Goal: Task Accomplishment & Management: Manage account settings

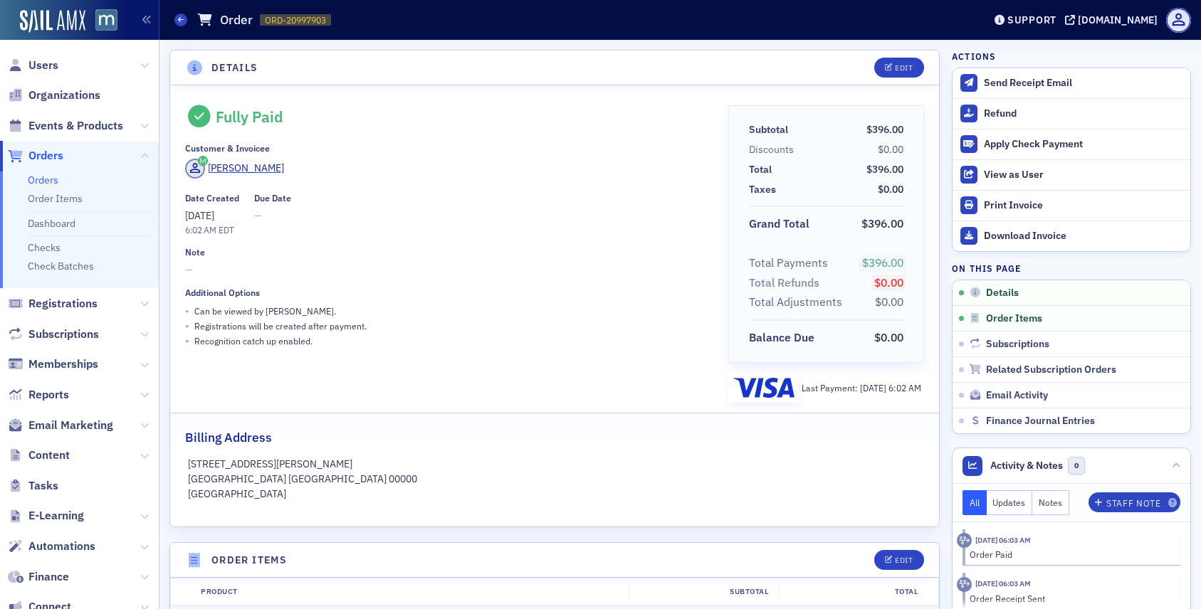
scroll to position [2, 0]
click at [1037, 18] on div "Support" at bounding box center [1031, 20] width 49 height 13
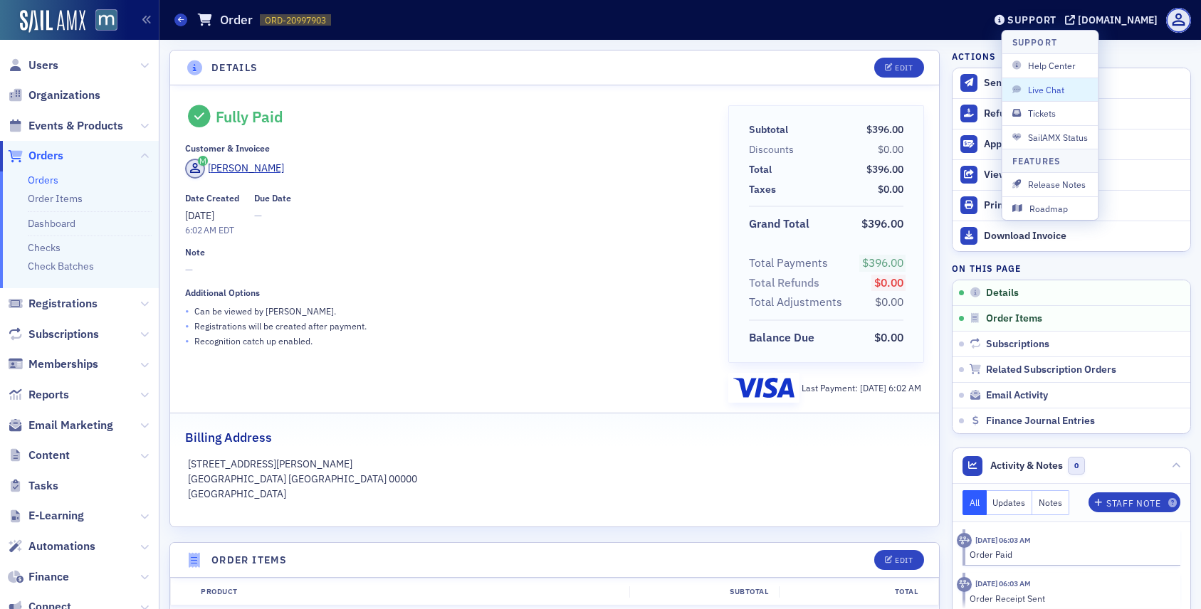
click at [534, 178] on div "Connie Lau" at bounding box center [446, 171] width 523 height 24
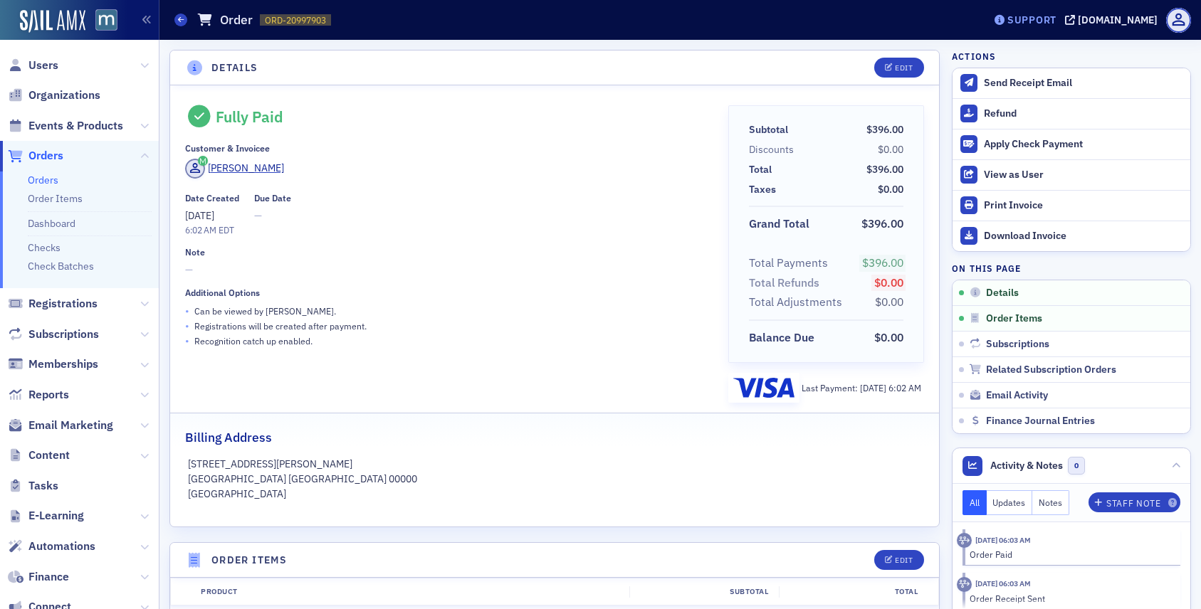
click at [1056, 16] on div "Support" at bounding box center [1031, 20] width 49 height 13
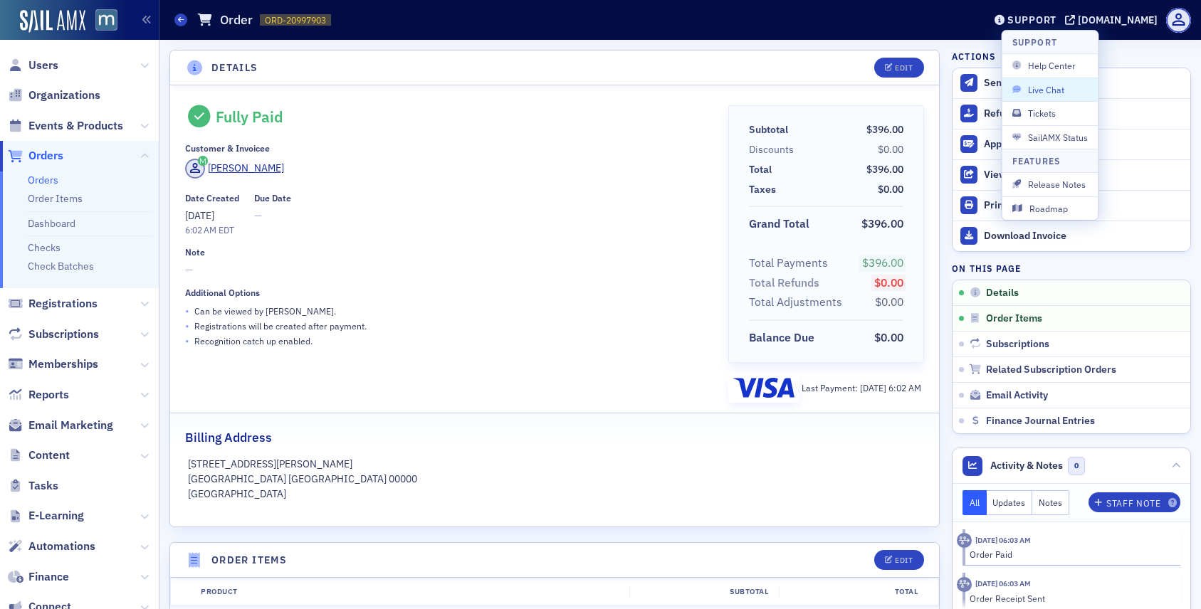
click at [1066, 90] on span "Live Chat" at bounding box center [1050, 89] width 76 height 13
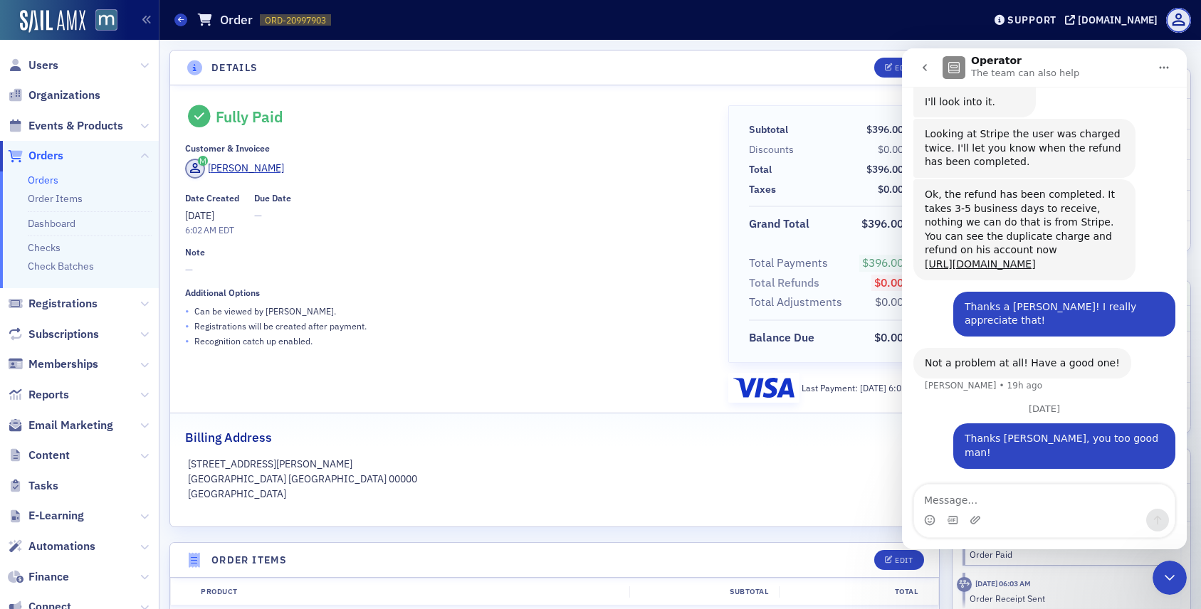
scroll to position [796, 0]
click at [926, 73] on icon "go back" at bounding box center [924, 67] width 11 height 11
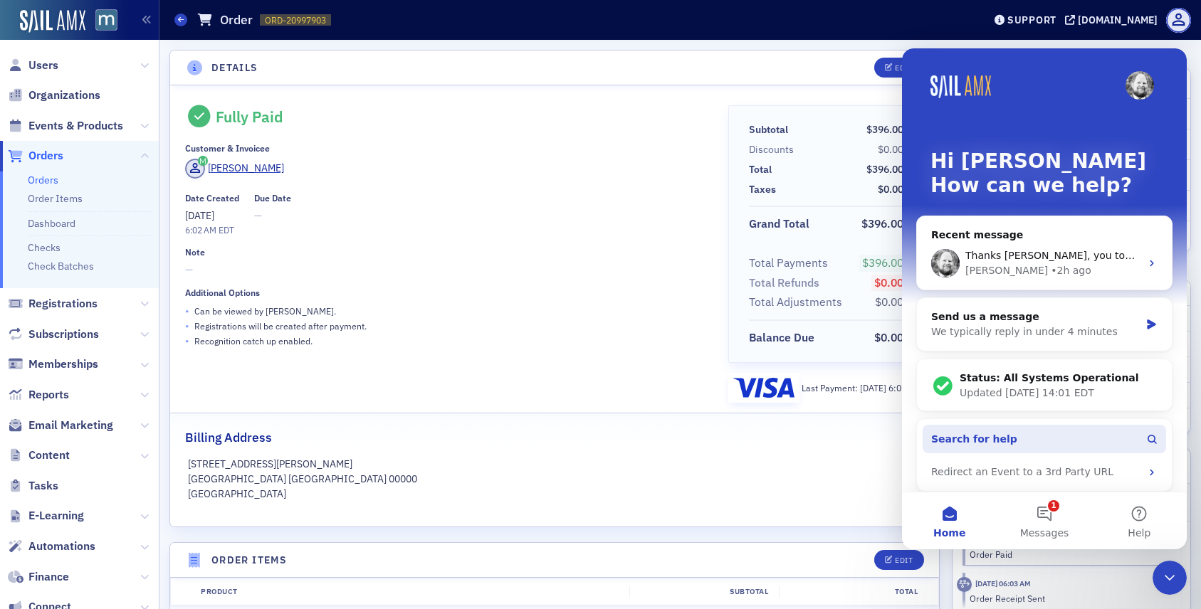
scroll to position [0, 0]
click at [1047, 521] on button "1 Messages" at bounding box center [1044, 521] width 95 height 57
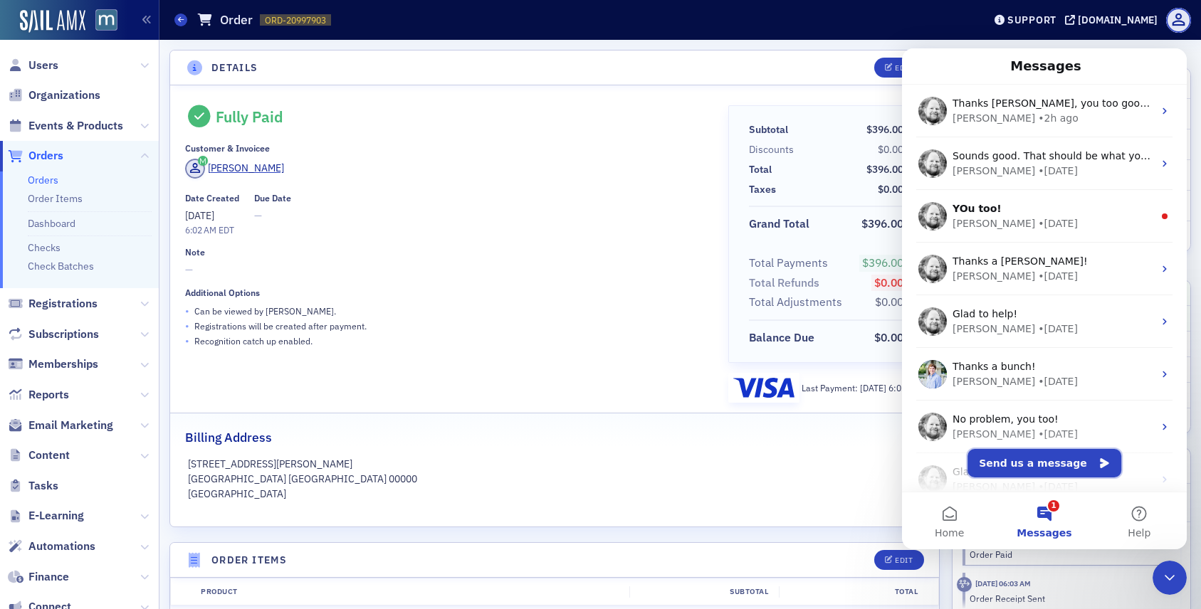
click at [1037, 469] on button "Send us a message" at bounding box center [1044, 463] width 154 height 28
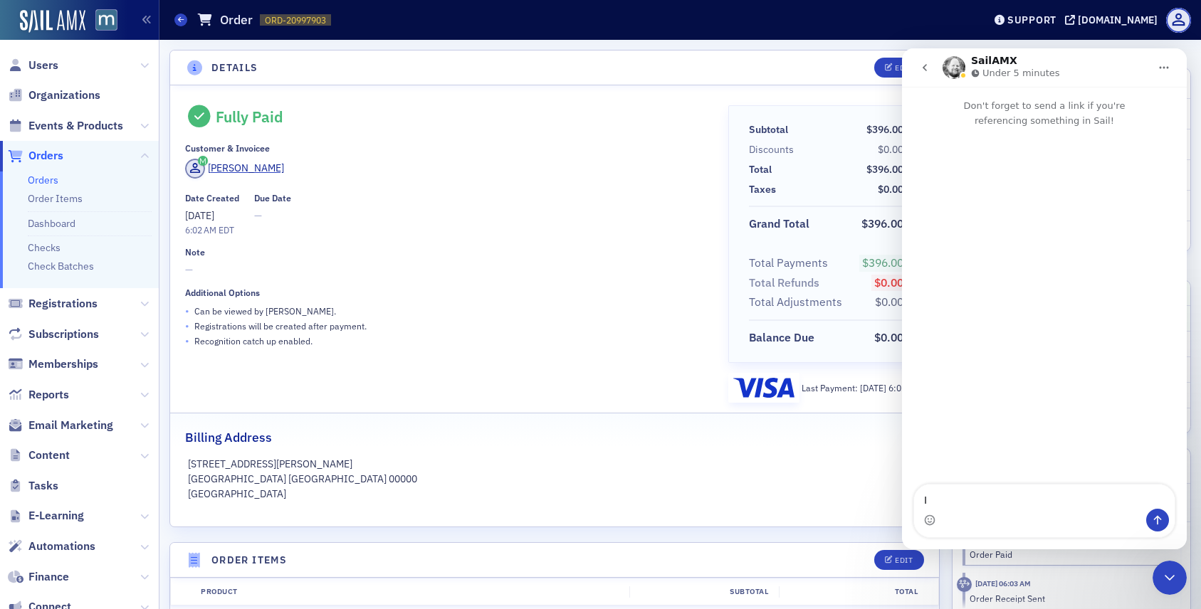
click at [1003, 485] on textarea "I" at bounding box center [1044, 497] width 261 height 24
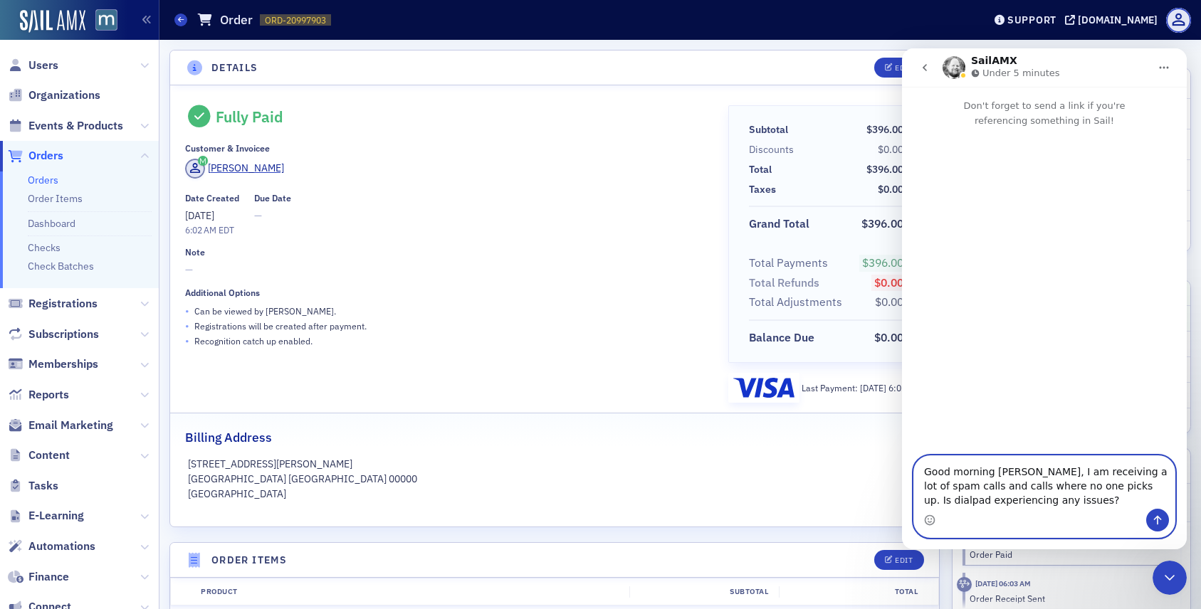
type textarea "Good morning Aidan, I am receiving a lot of spam calls and calls where no one p…"
click at [1150, 517] on button "Send a message…" at bounding box center [1157, 520] width 23 height 23
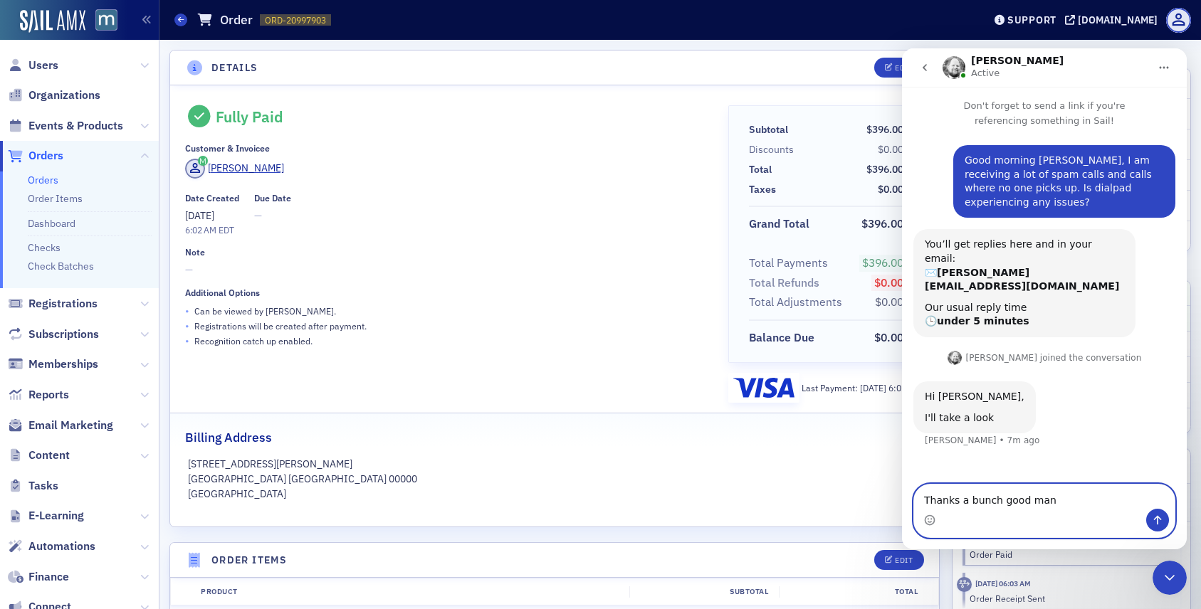
type textarea "Thanks a bunch good man!"
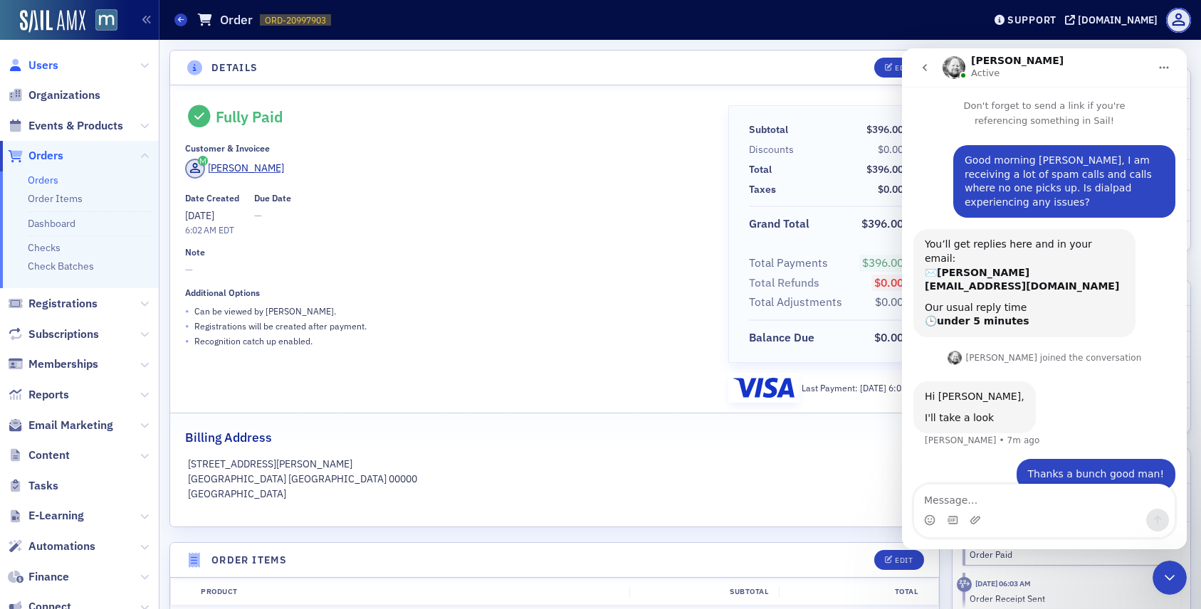
click at [51, 64] on span "Users" at bounding box center [43, 66] width 30 height 16
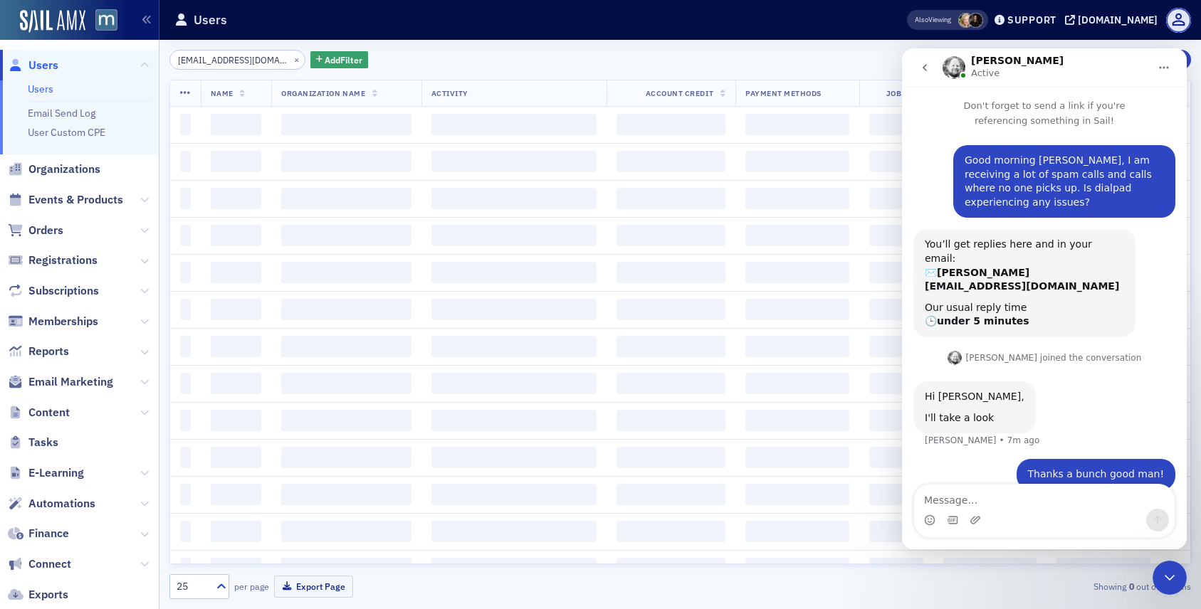
scroll to position [0, 9]
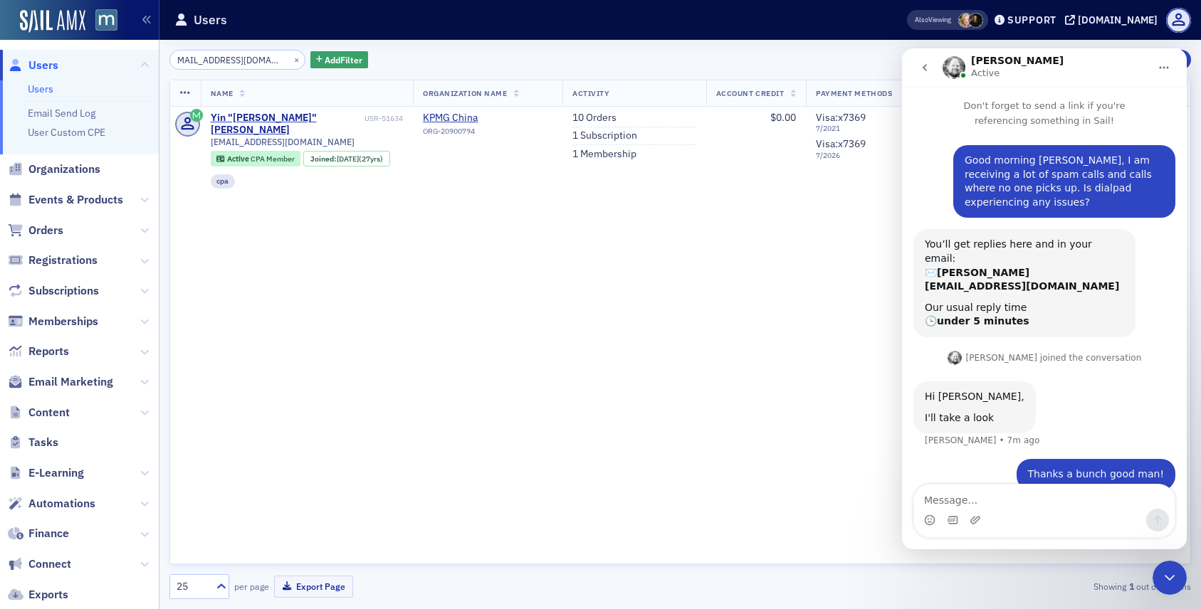
click at [1176, 583] on icon "Close Intercom Messenger" at bounding box center [1169, 578] width 17 height 17
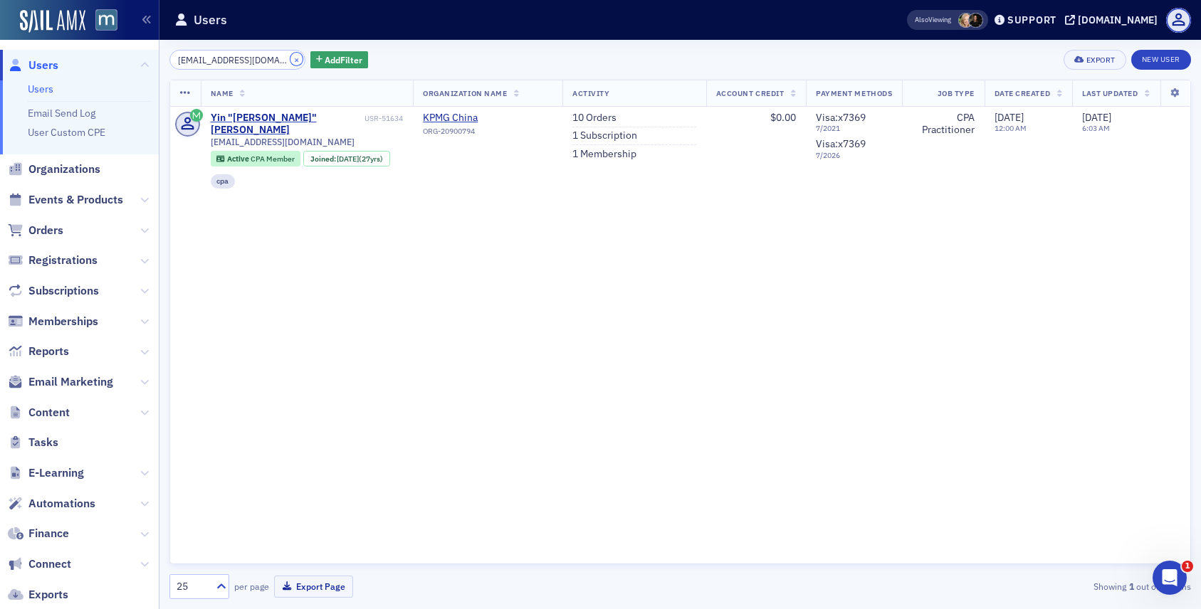
click at [290, 60] on button "×" at bounding box center [296, 59] width 13 height 13
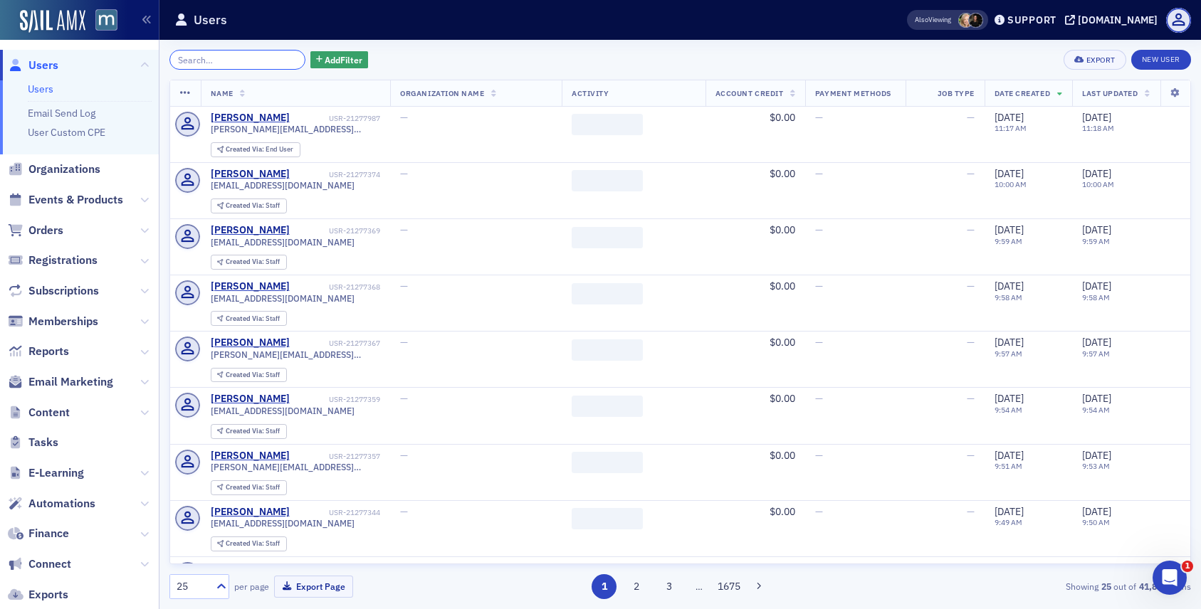
click at [263, 60] on input "search" at bounding box center [237, 60] width 136 height 20
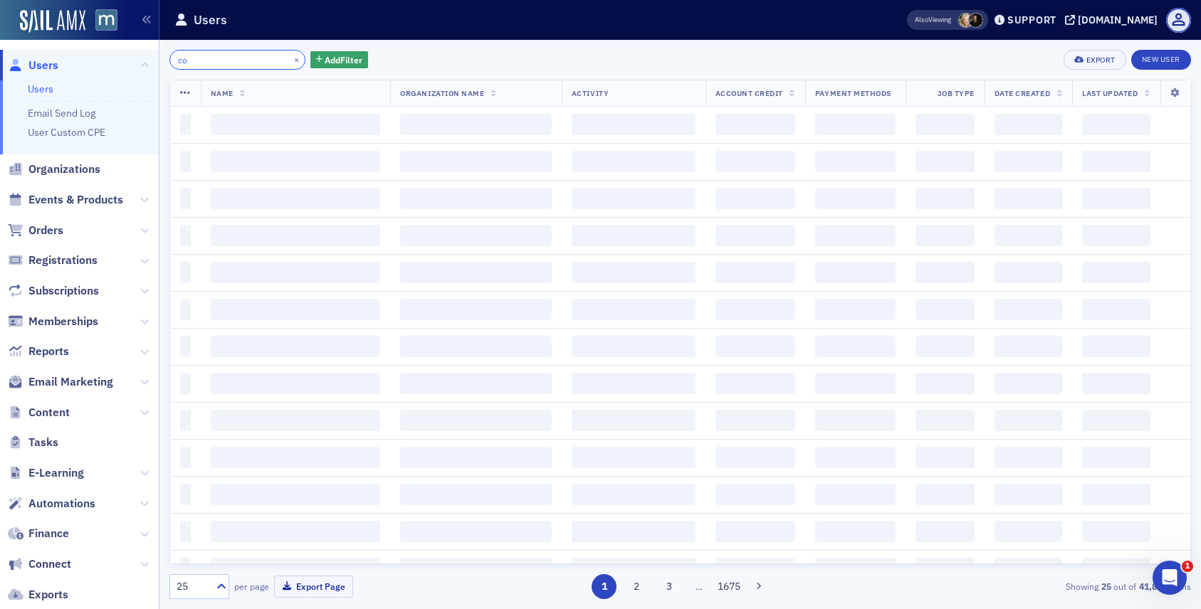
type input "c"
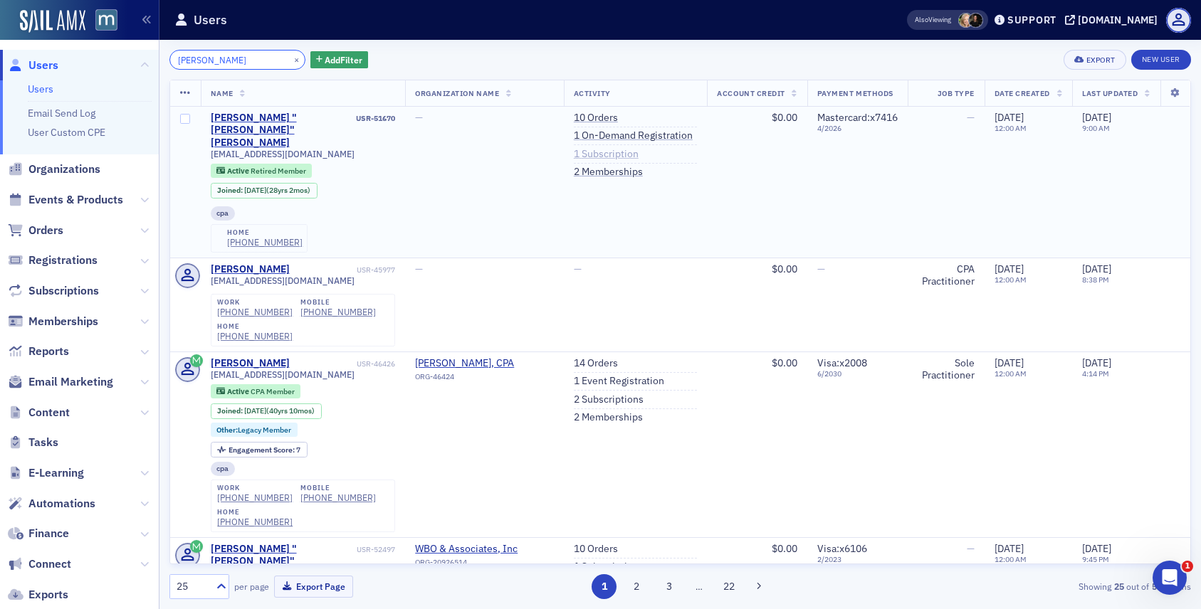
type input "[PERSON_NAME]"
click at [602, 159] on link "1 Subscription" at bounding box center [606, 154] width 65 height 13
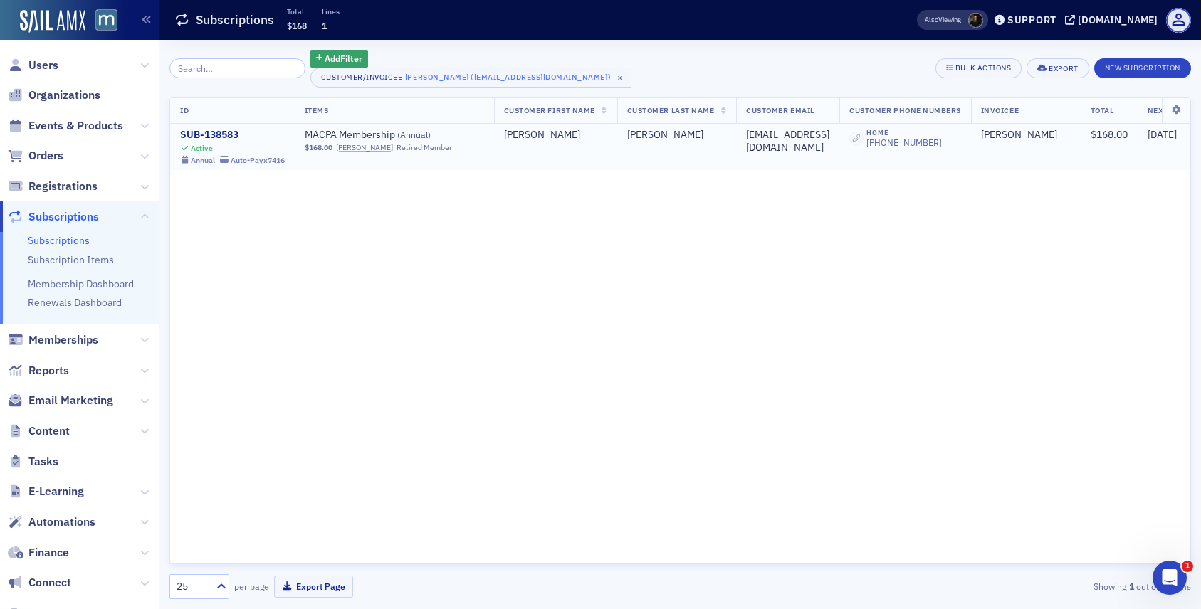
click at [214, 136] on div "SUB-138583" at bounding box center [232, 135] width 105 height 13
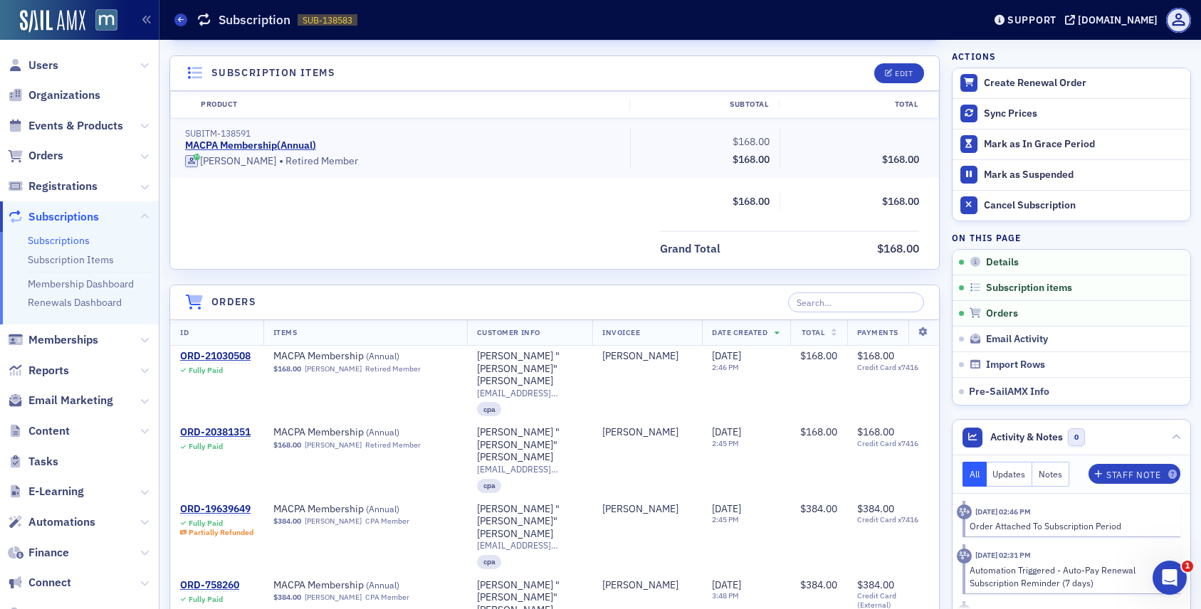
scroll to position [7, 0]
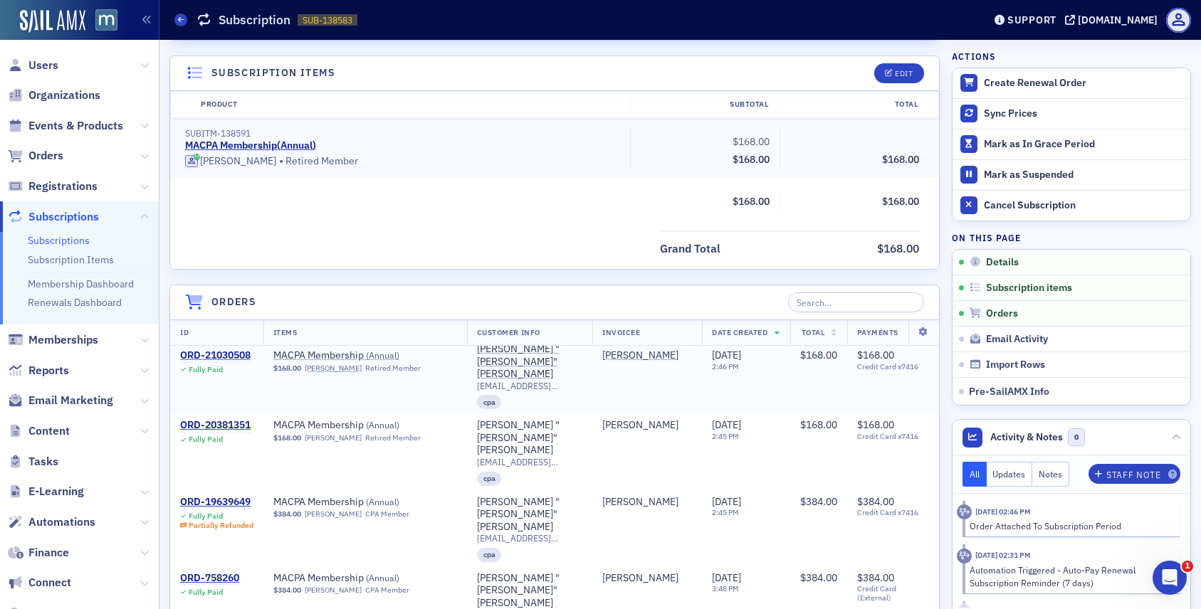
click at [224, 354] on div "ORD-21030508" at bounding box center [215, 356] width 70 height 13
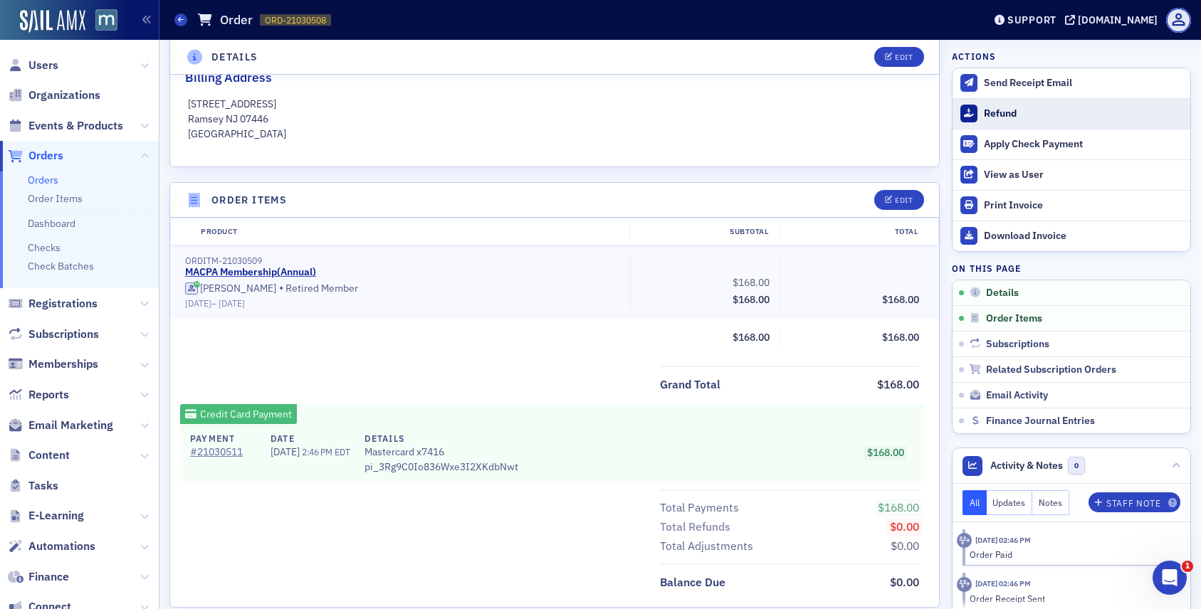
click at [1009, 114] on div "Refund" at bounding box center [1083, 113] width 199 height 13
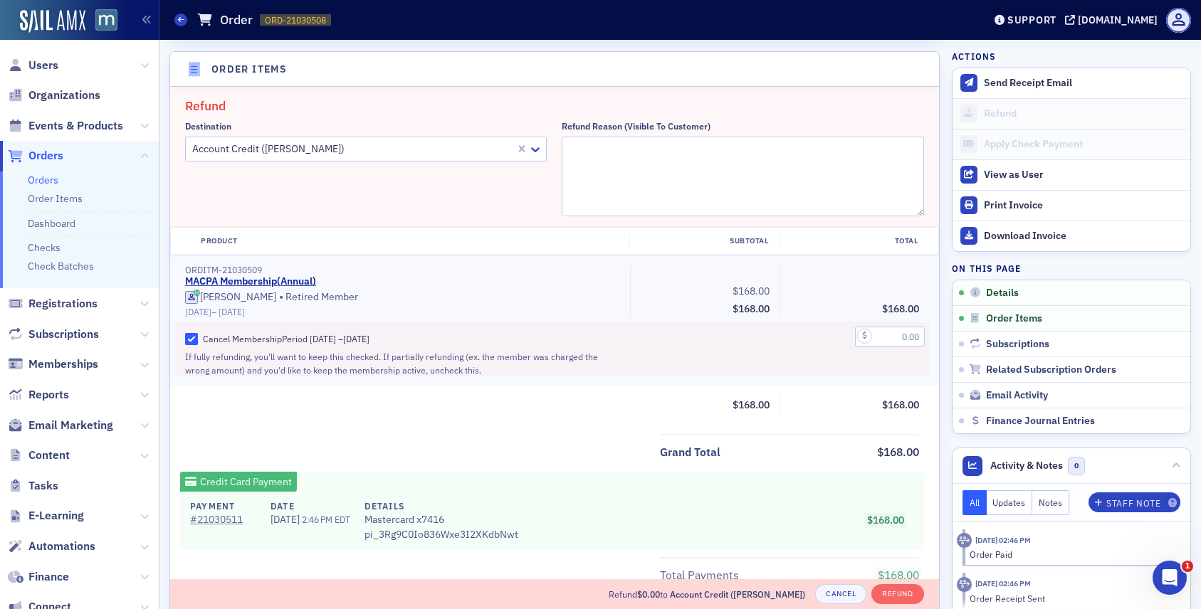
scroll to position [495, 0]
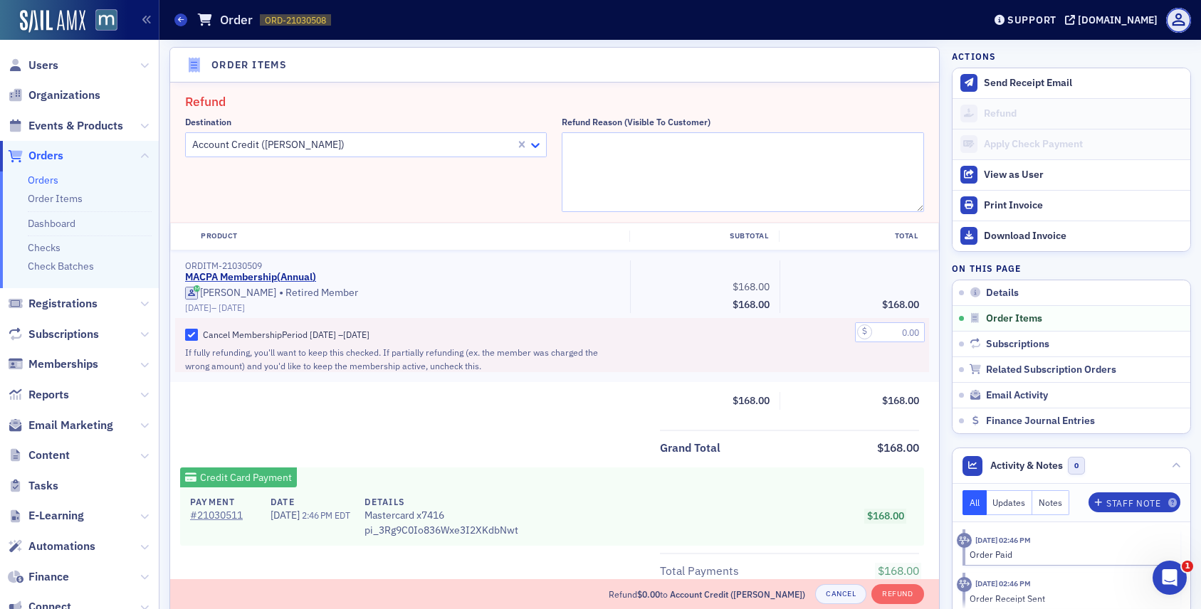
click at [540, 140] on icon at bounding box center [535, 145] width 14 height 14
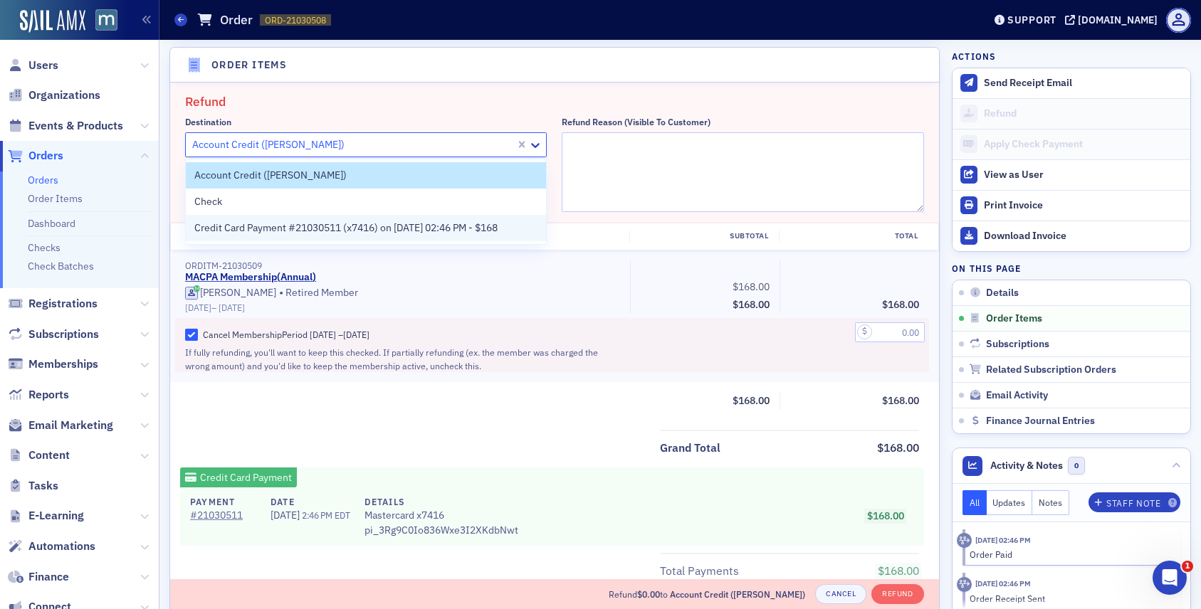
click at [431, 234] on span "Credit Card Payment #21030511 (x7416) on 7/1/2025 02:46 PM - $168" at bounding box center [345, 228] width 303 height 15
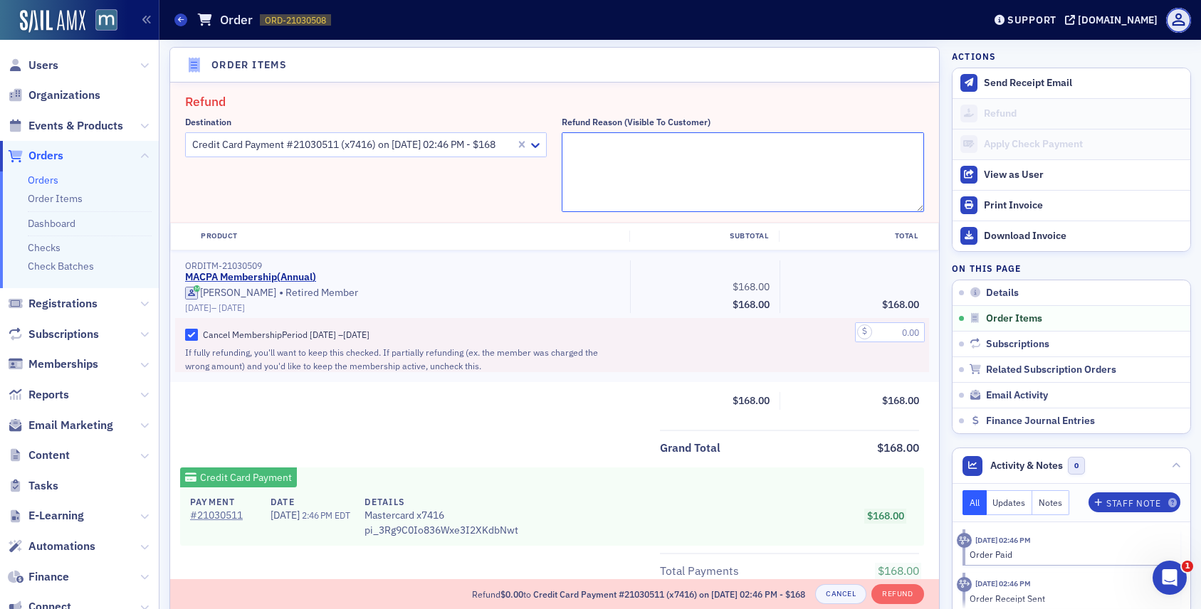
click at [646, 169] on textarea "Refund Reason (Visible to Customer)" at bounding box center [743, 172] width 362 height 80
type textarea "r"
type textarea "Retired."
click at [899, 335] on input "text" at bounding box center [890, 332] width 70 height 20
type input "168.00"
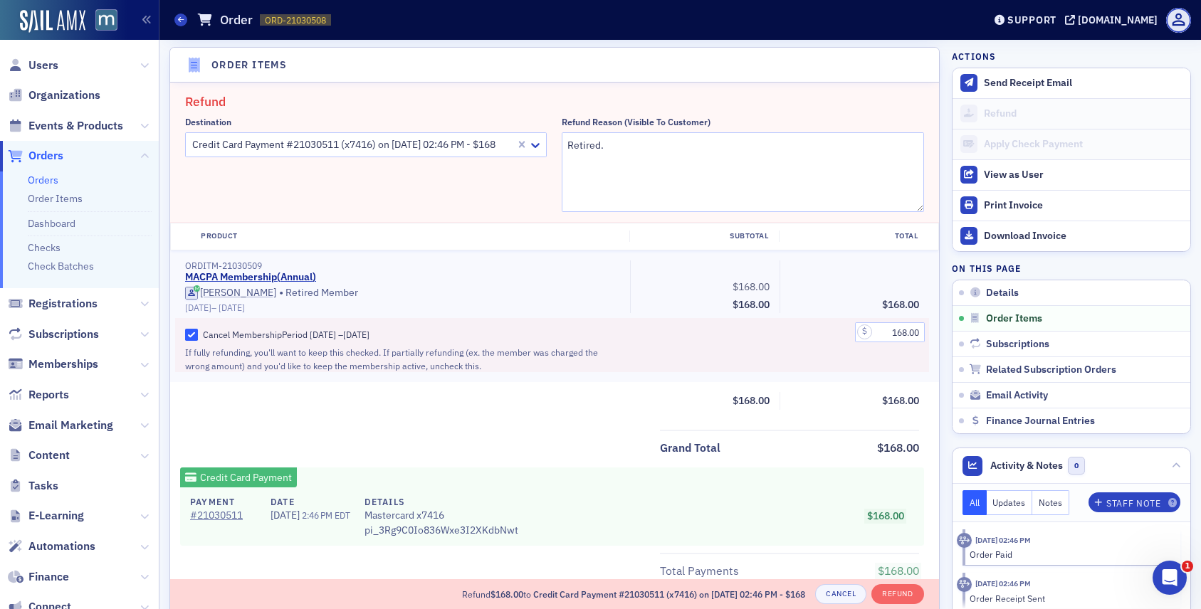
click at [848, 367] on div "168.00" at bounding box center [855, 345] width 150 height 54
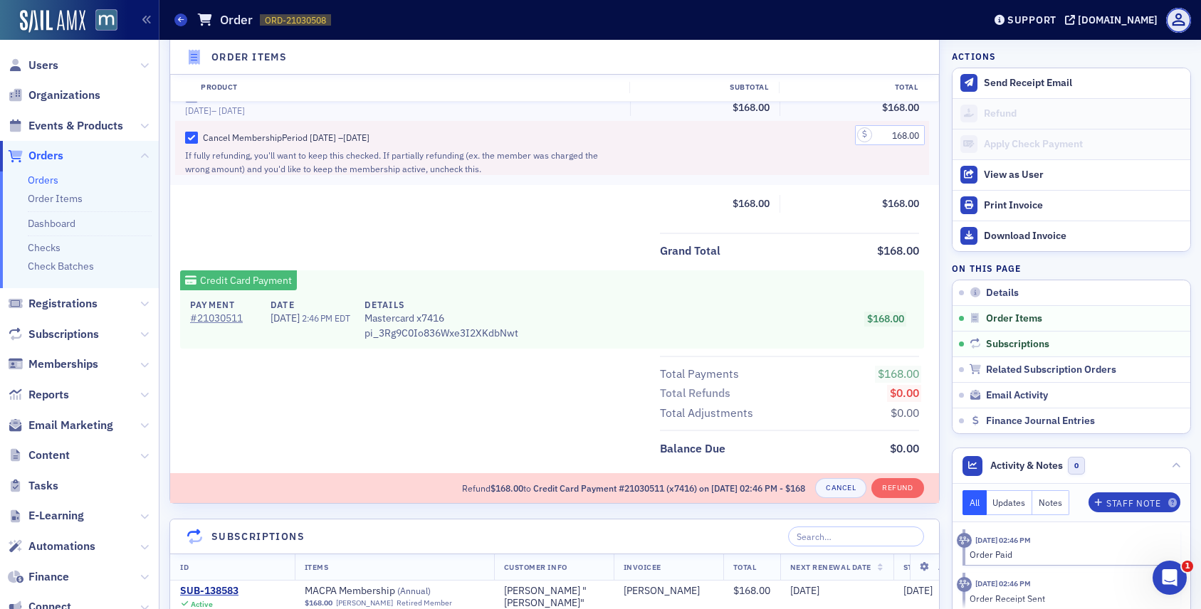
scroll to position [696, 0]
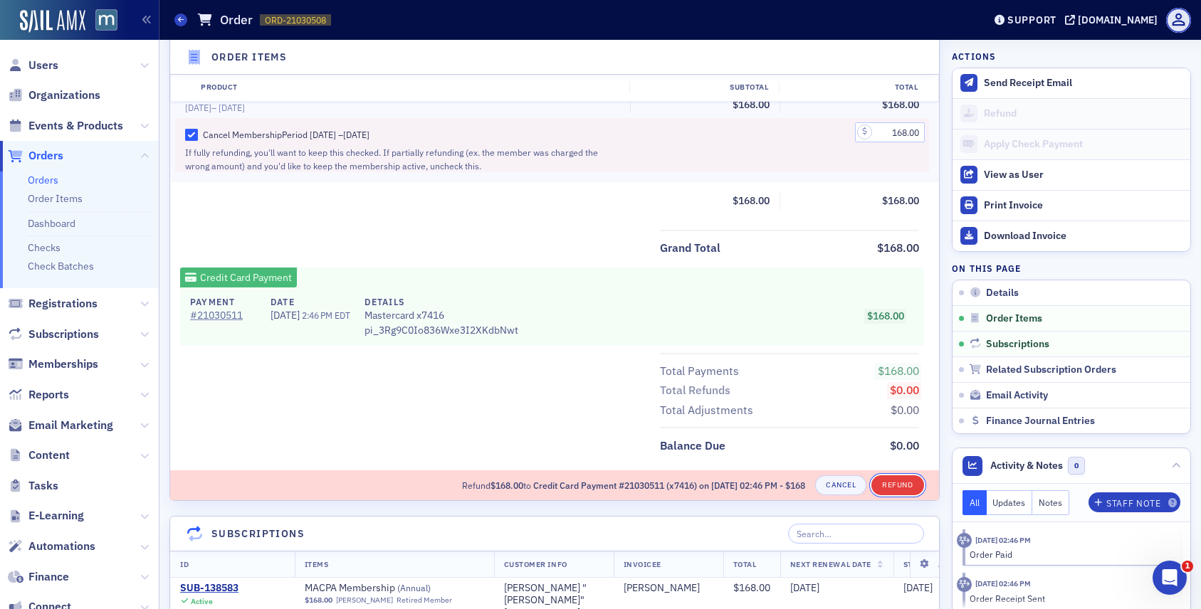
click at [900, 483] on button "Refund" at bounding box center [897, 486] width 52 height 20
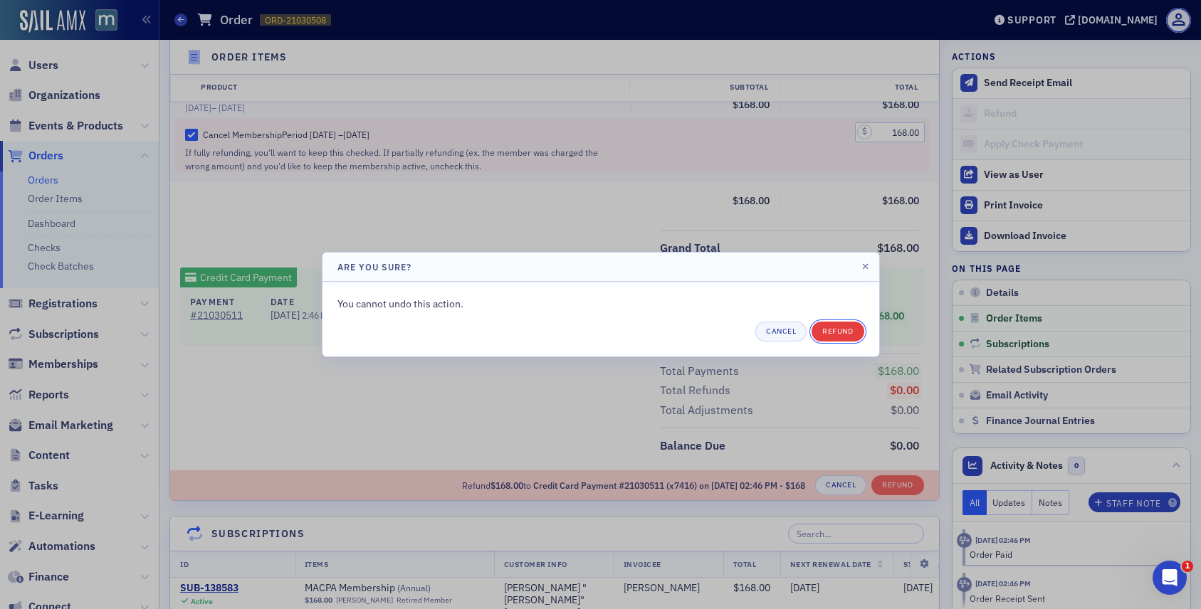
click at [832, 328] on button "Refund" at bounding box center [838, 332] width 52 height 20
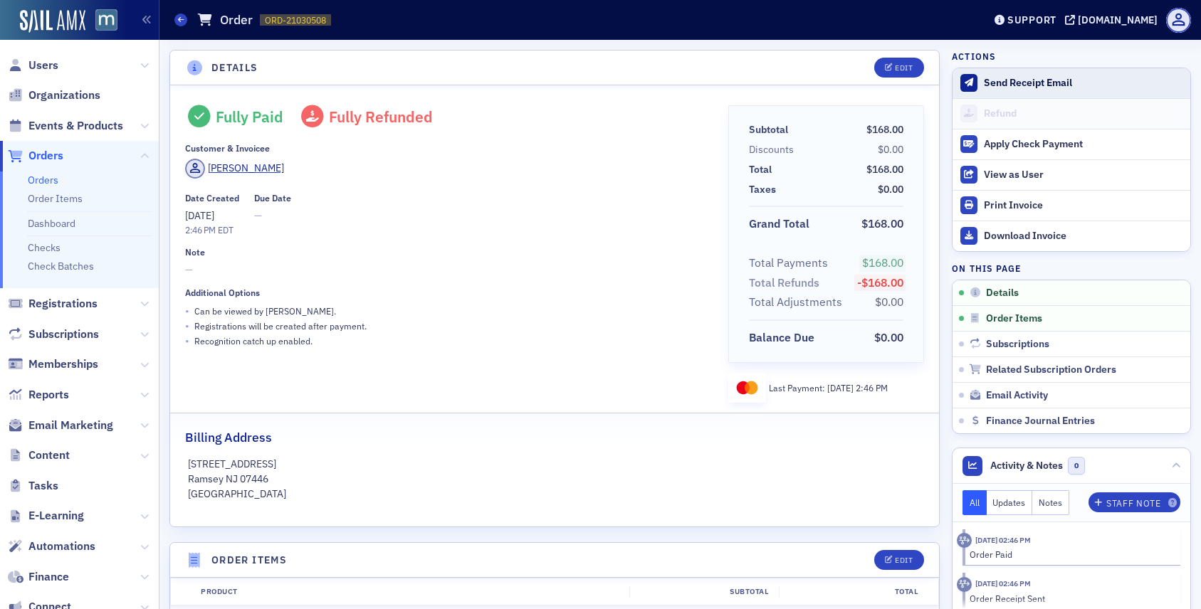
click at [1038, 83] on div "Send Receipt Email" at bounding box center [1083, 83] width 199 height 13
click at [53, 61] on span "Users" at bounding box center [43, 66] width 30 height 16
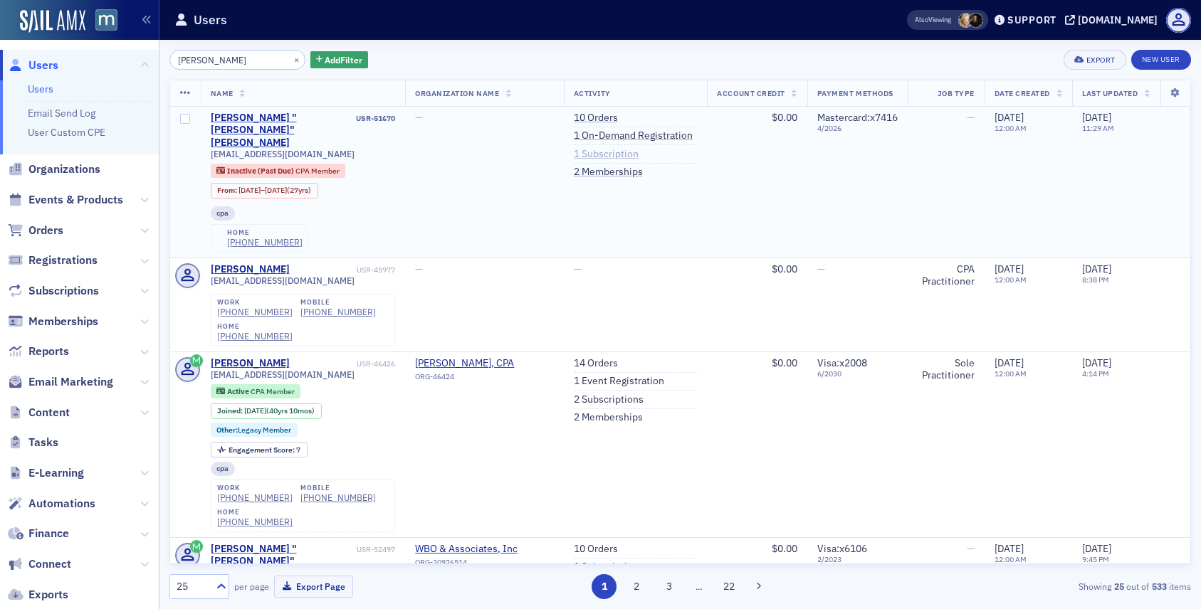
click at [597, 159] on link "1 Subscription" at bounding box center [606, 154] width 65 height 13
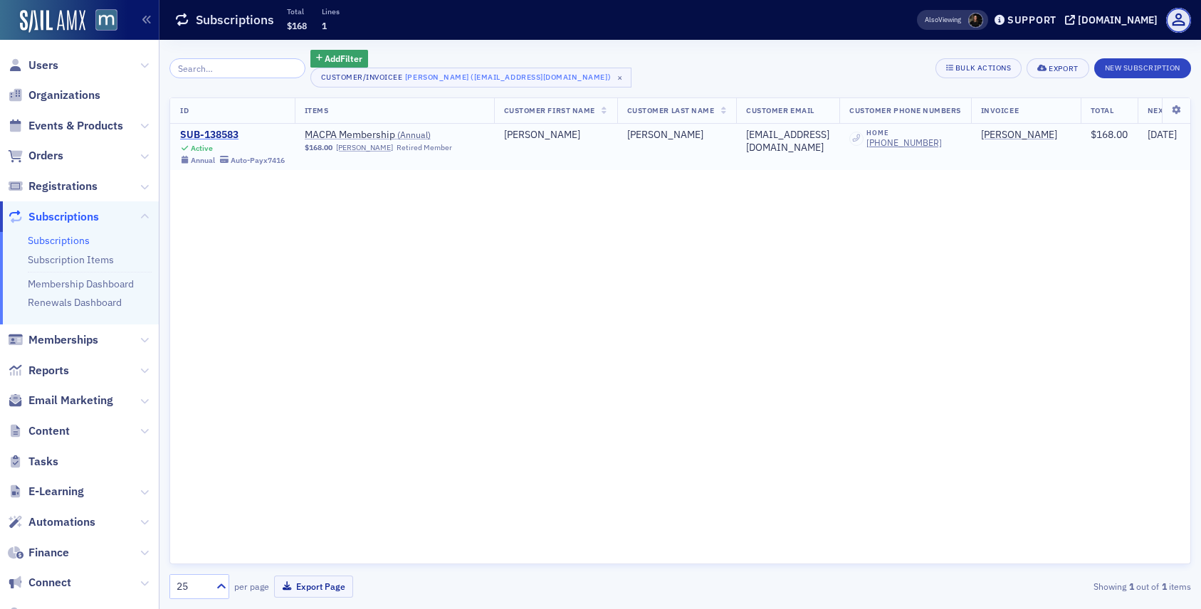
click at [229, 134] on div "SUB-138583" at bounding box center [232, 135] width 105 height 13
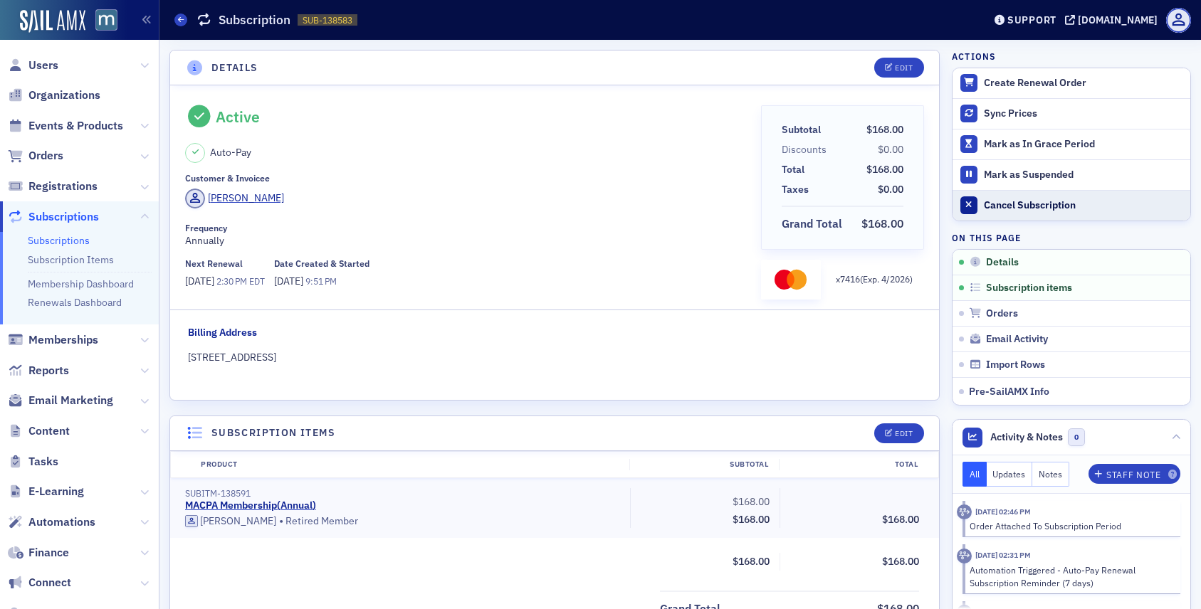
click at [977, 207] on div at bounding box center [969, 205] width 18 height 18
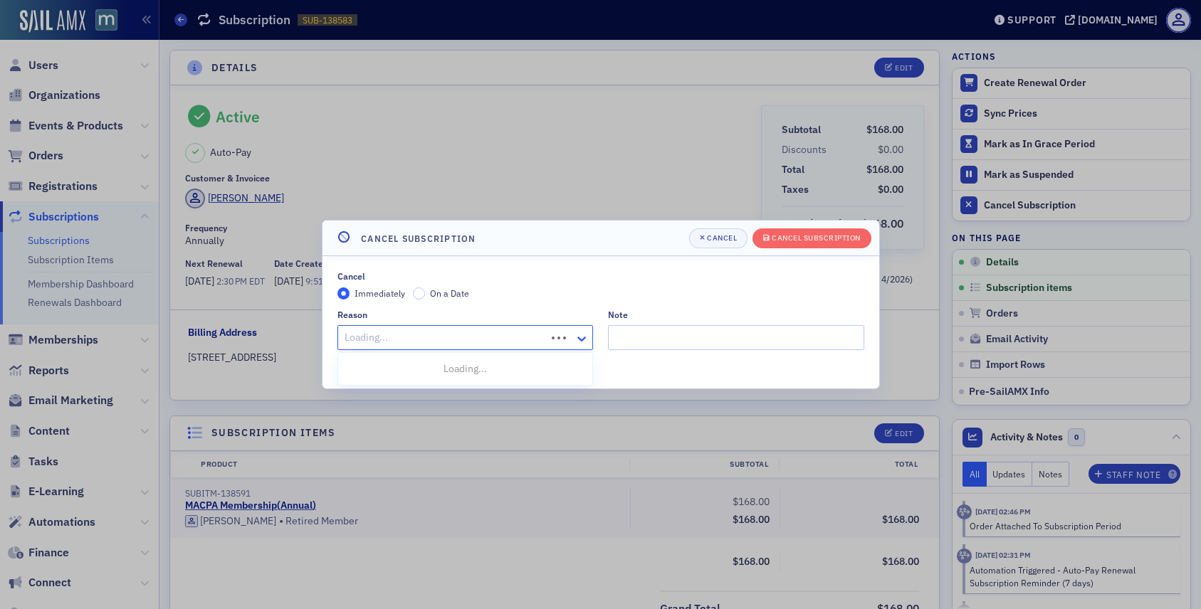
click at [588, 330] on div at bounding box center [584, 337] width 18 height 15
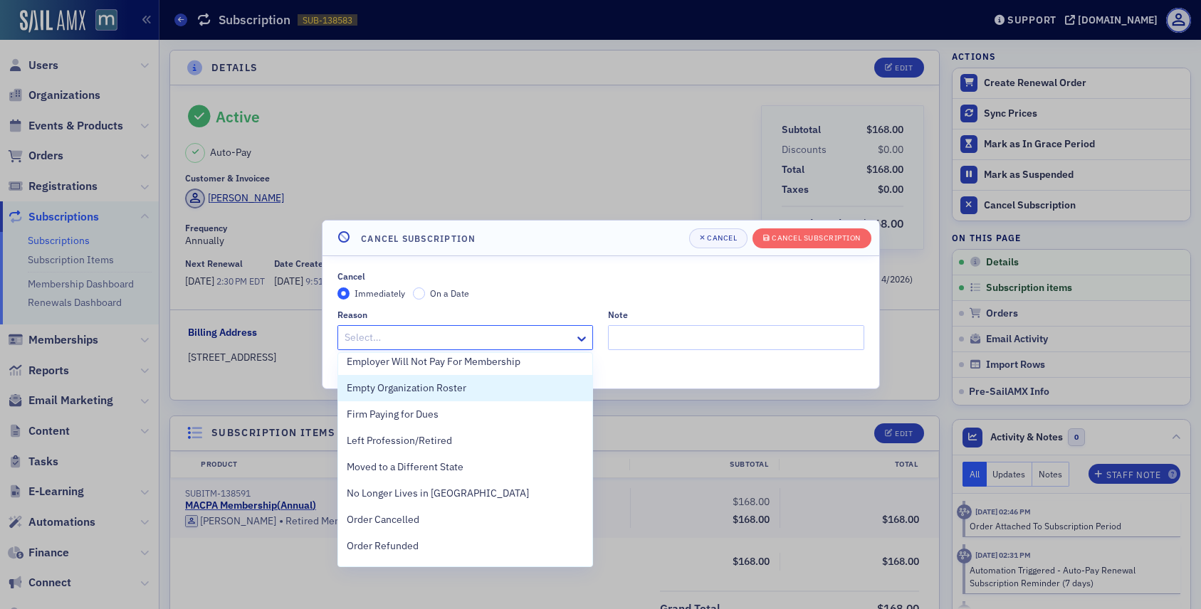
scroll to position [167, 0]
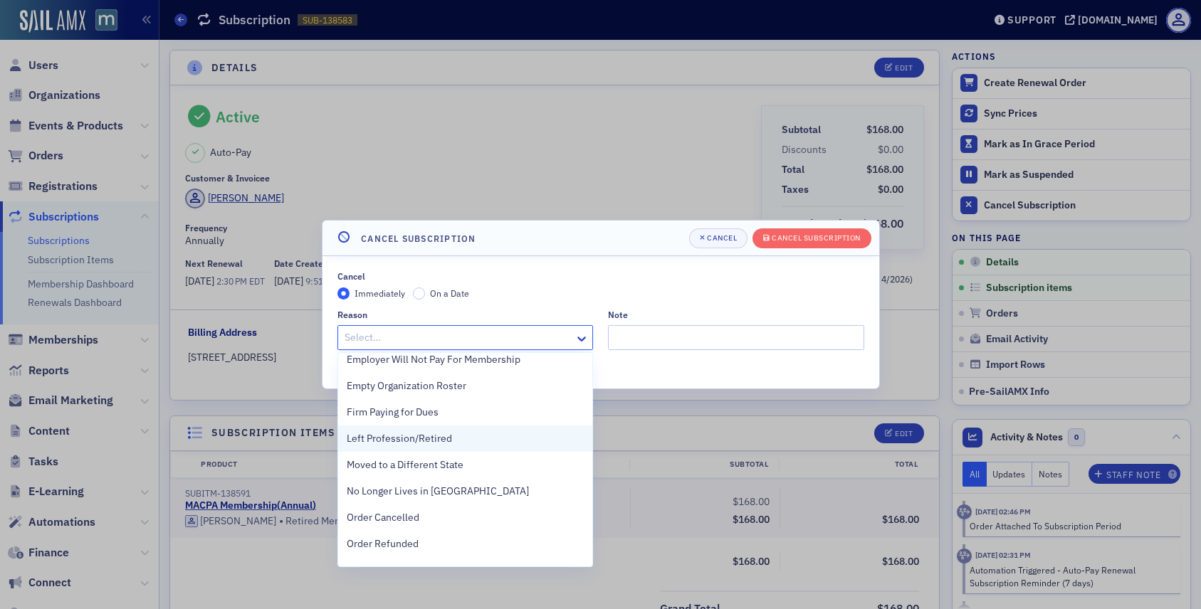
click at [450, 439] on div "Left Profession/Retired" at bounding box center [466, 438] width 238 height 15
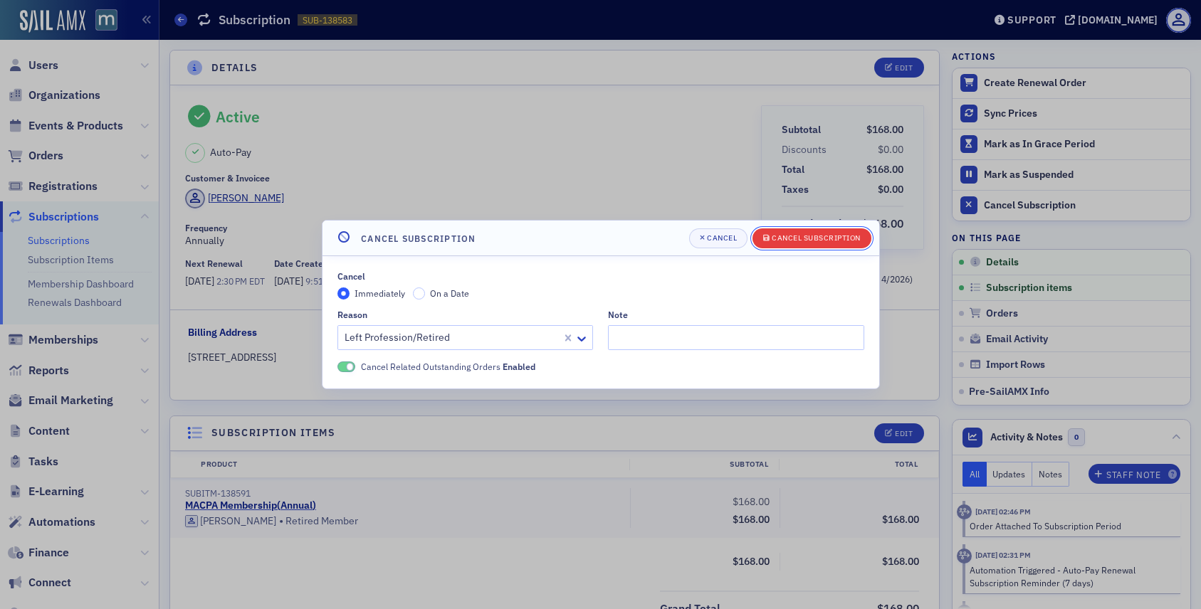
click at [784, 243] on span "Cancel Subscription" at bounding box center [812, 238] width 98 height 11
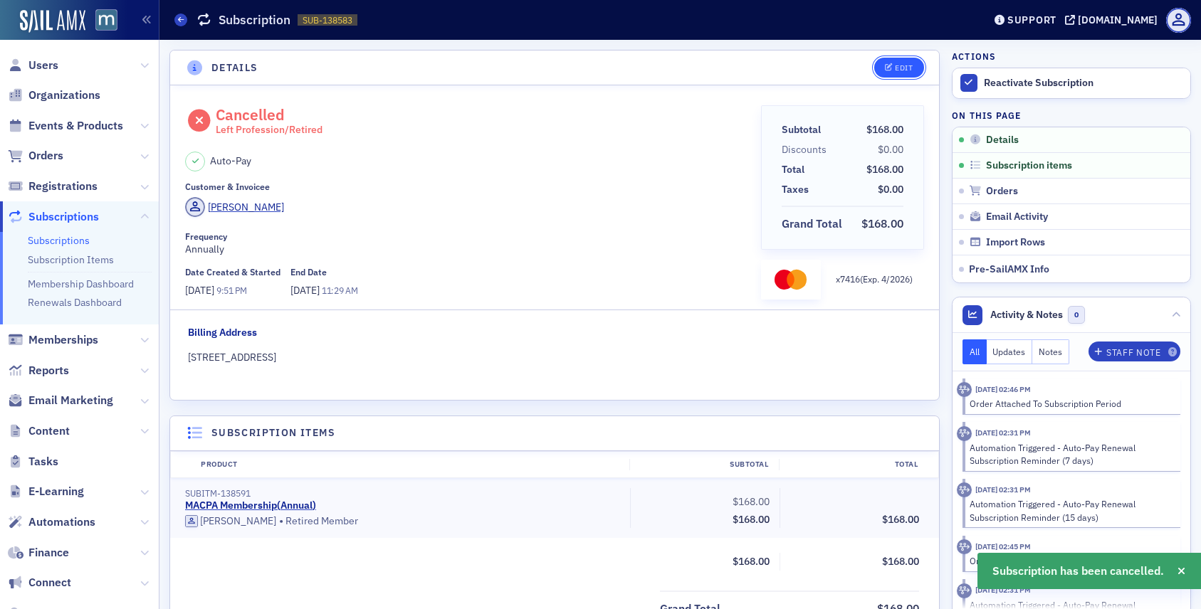
click at [891, 70] on icon "button" at bounding box center [889, 68] width 9 height 8
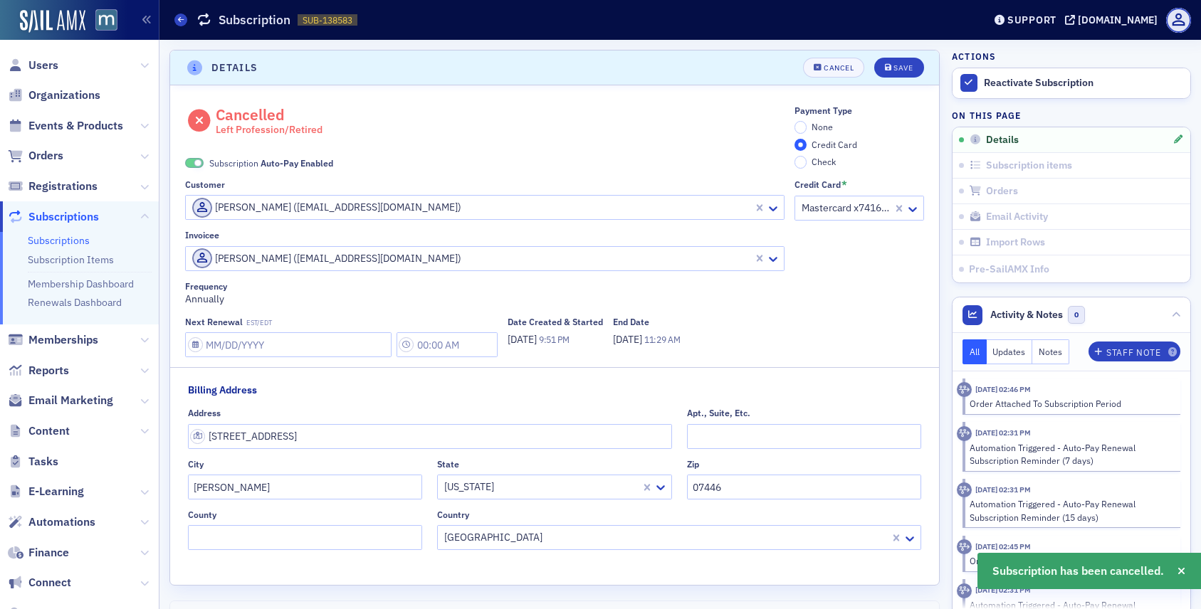
scroll to position [3, 0]
click at [199, 158] on span at bounding box center [198, 161] width 8 height 8
click at [901, 62] on div "Save" at bounding box center [902, 65] width 19 height 8
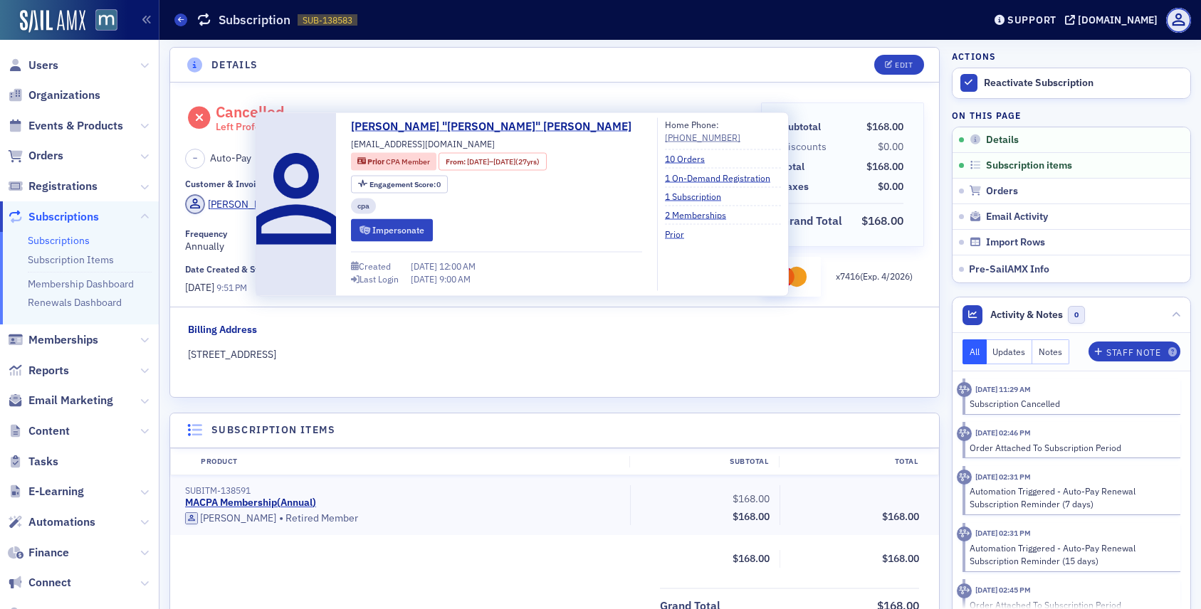
click at [386, 141] on span "[EMAIL_ADDRESS][DOMAIN_NAME]" at bounding box center [423, 143] width 144 height 13
copy div "[EMAIL_ADDRESS][DOMAIN_NAME]"
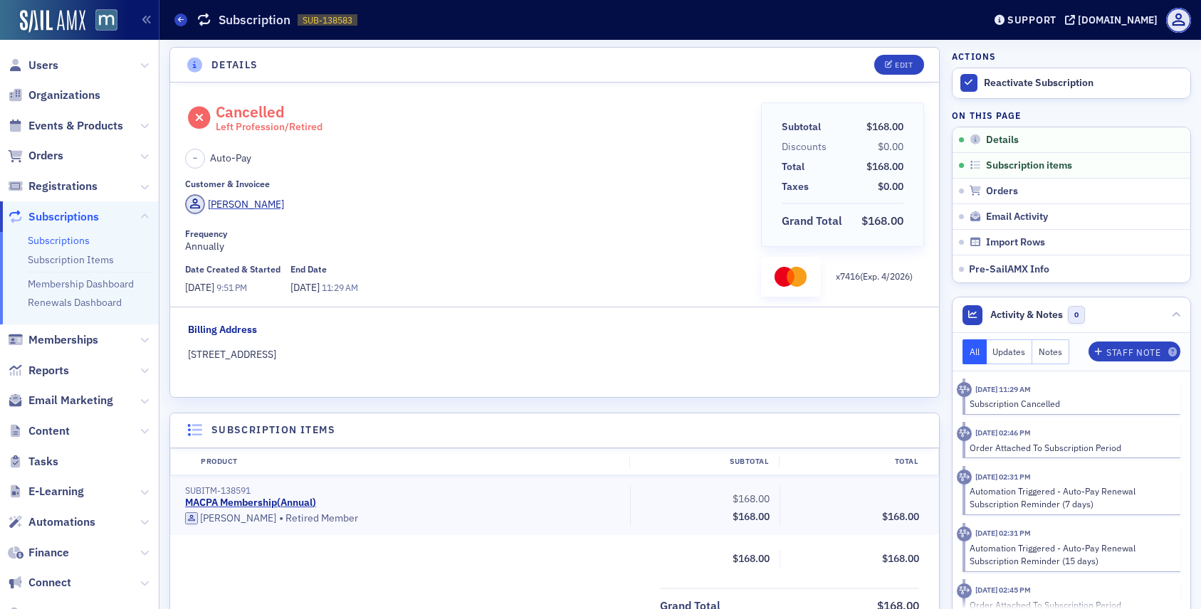
click at [441, 340] on fieldset "Billing Address [STREET_ADDRESS]" at bounding box center [555, 347] width 734 height 50
click at [57, 64] on span "Users" at bounding box center [43, 66] width 30 height 16
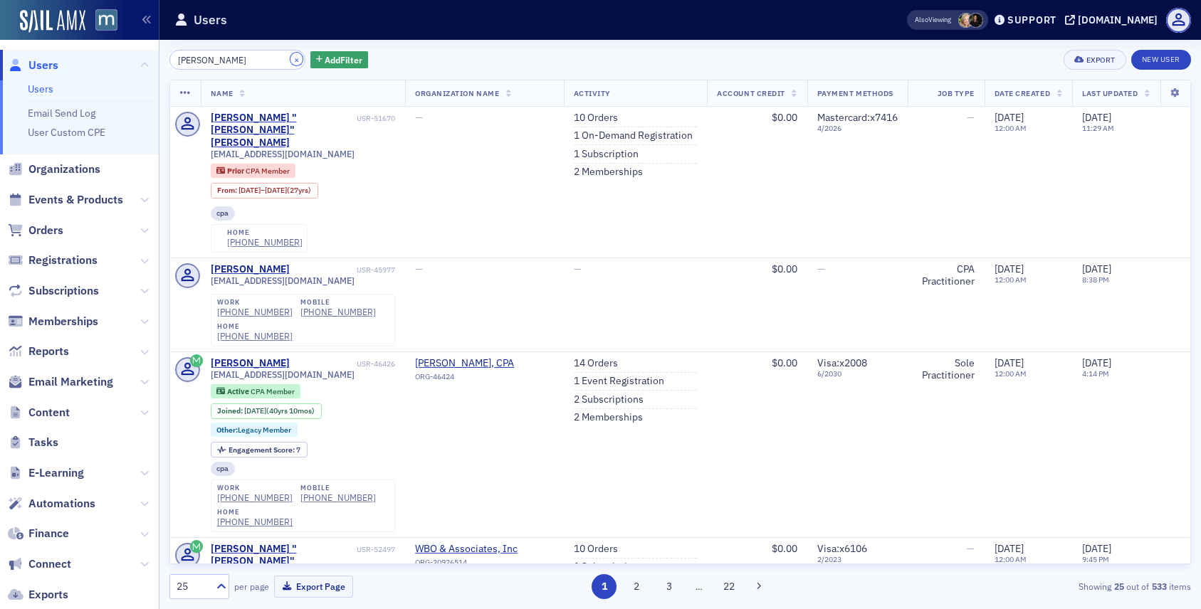
click at [290, 60] on button "×" at bounding box center [296, 59] width 13 height 13
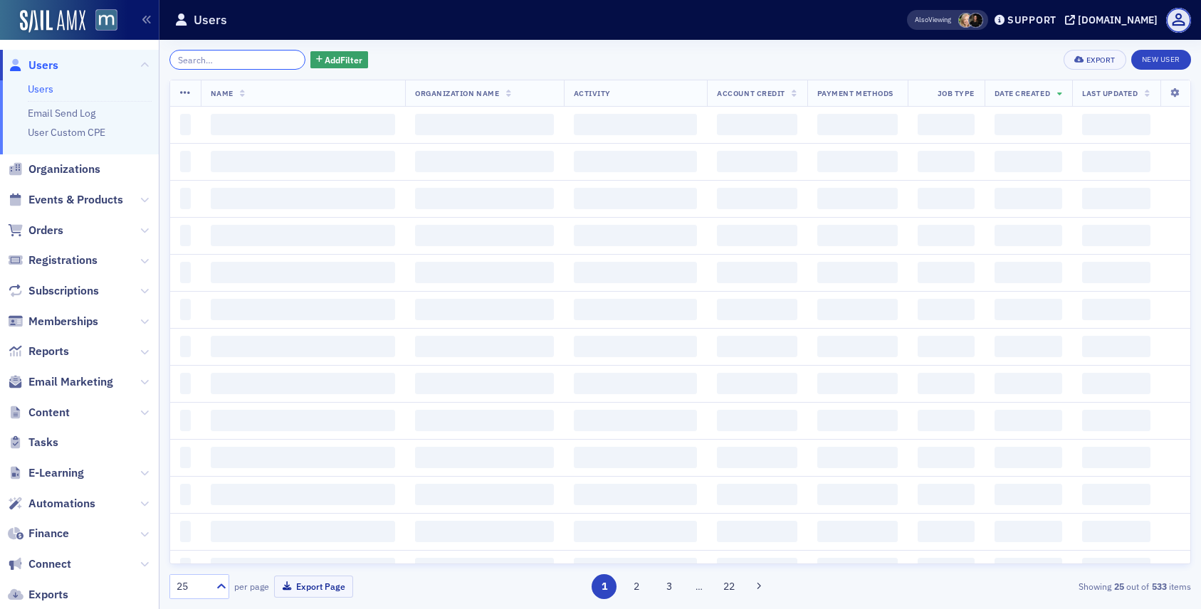
click at [273, 60] on input "search" at bounding box center [237, 60] width 136 height 20
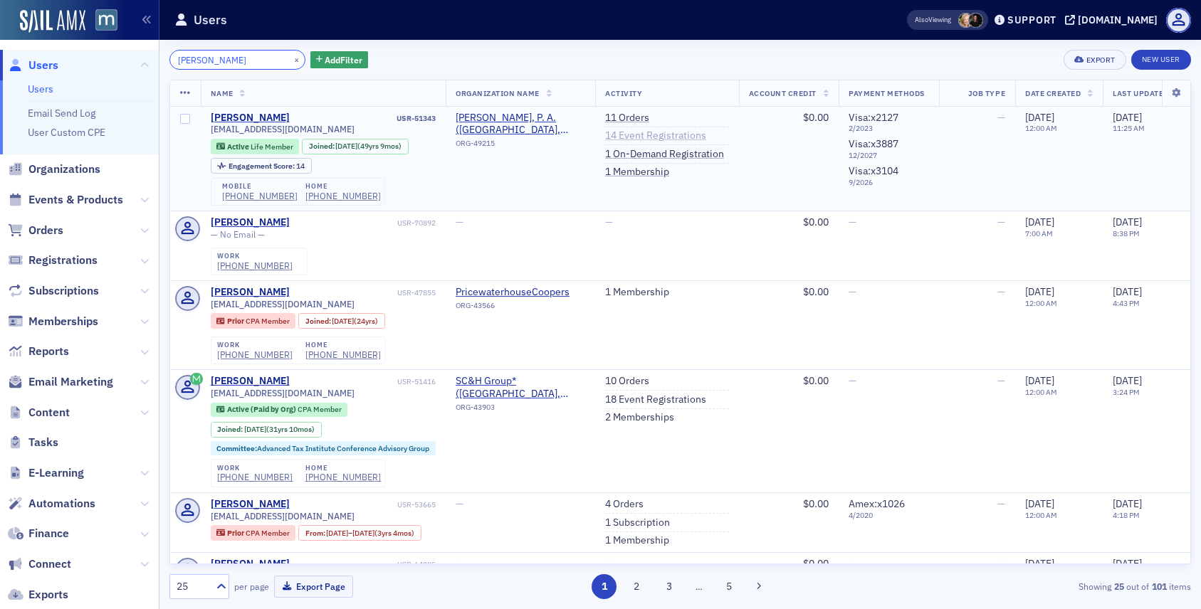
type input "[PERSON_NAME]"
click at [673, 135] on link "14 Event Registrations" at bounding box center [655, 136] width 101 height 13
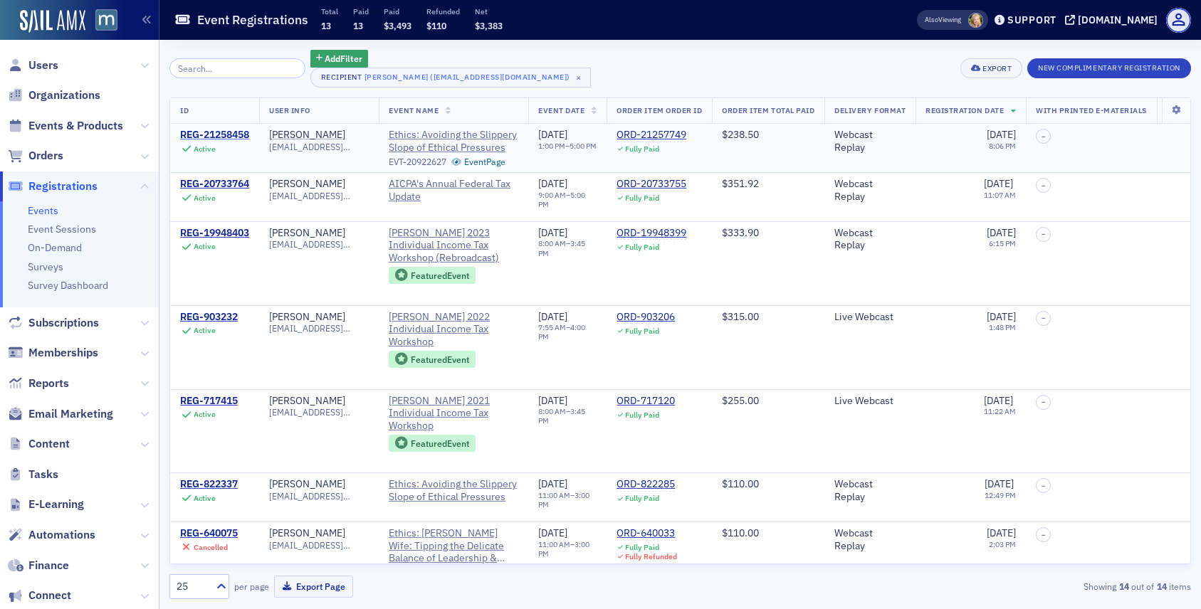
click at [211, 132] on div "REG-21258458" at bounding box center [214, 135] width 69 height 13
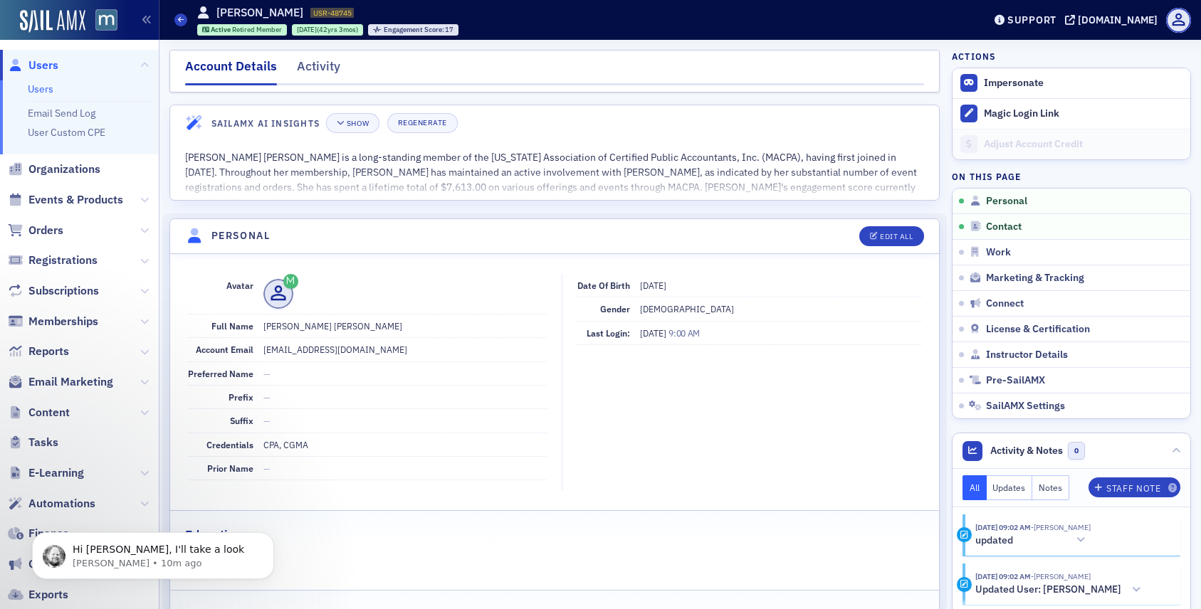
scroll to position [166, 0]
